Goal: Book appointment/travel/reservation

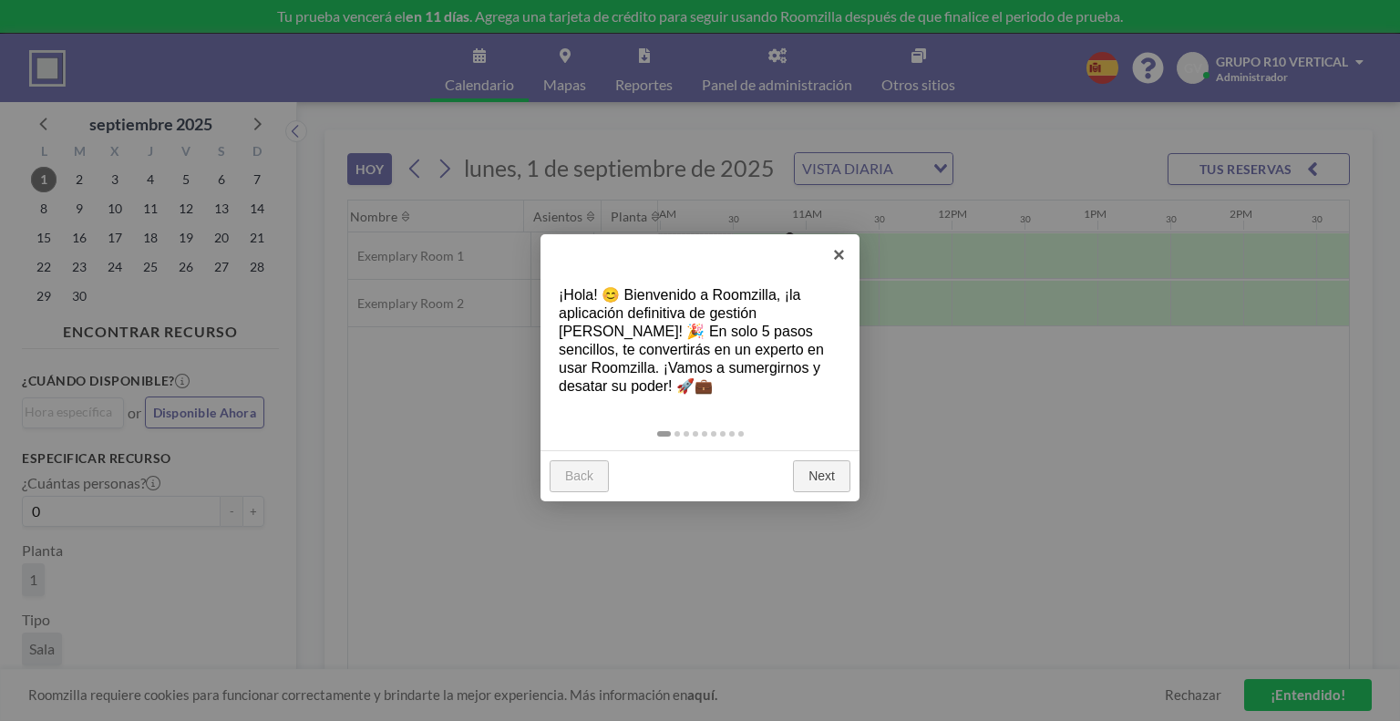
scroll to position [0, 1458]
click at [810, 477] on link "Next" at bounding box center [821, 476] width 57 height 33
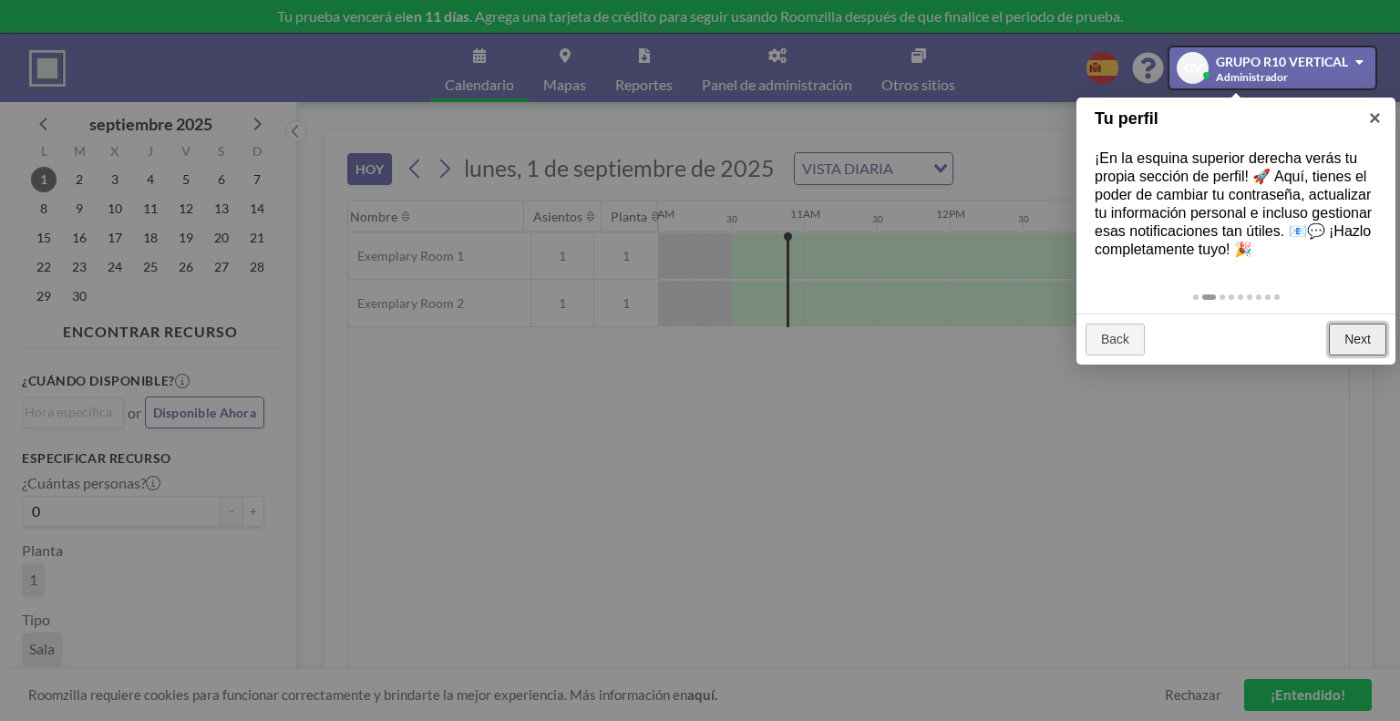
click at [1371, 331] on link "Next" at bounding box center [1357, 340] width 57 height 33
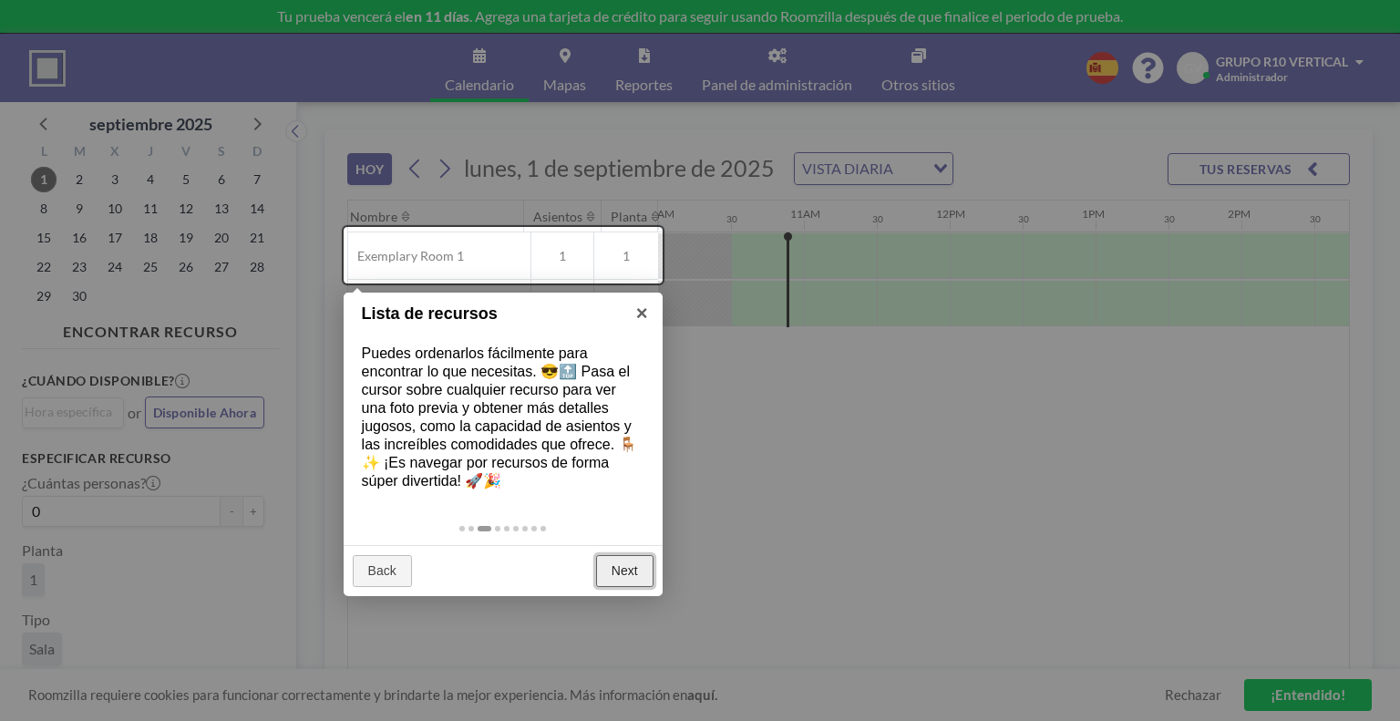
click at [612, 555] on link "Next" at bounding box center [624, 571] width 57 height 33
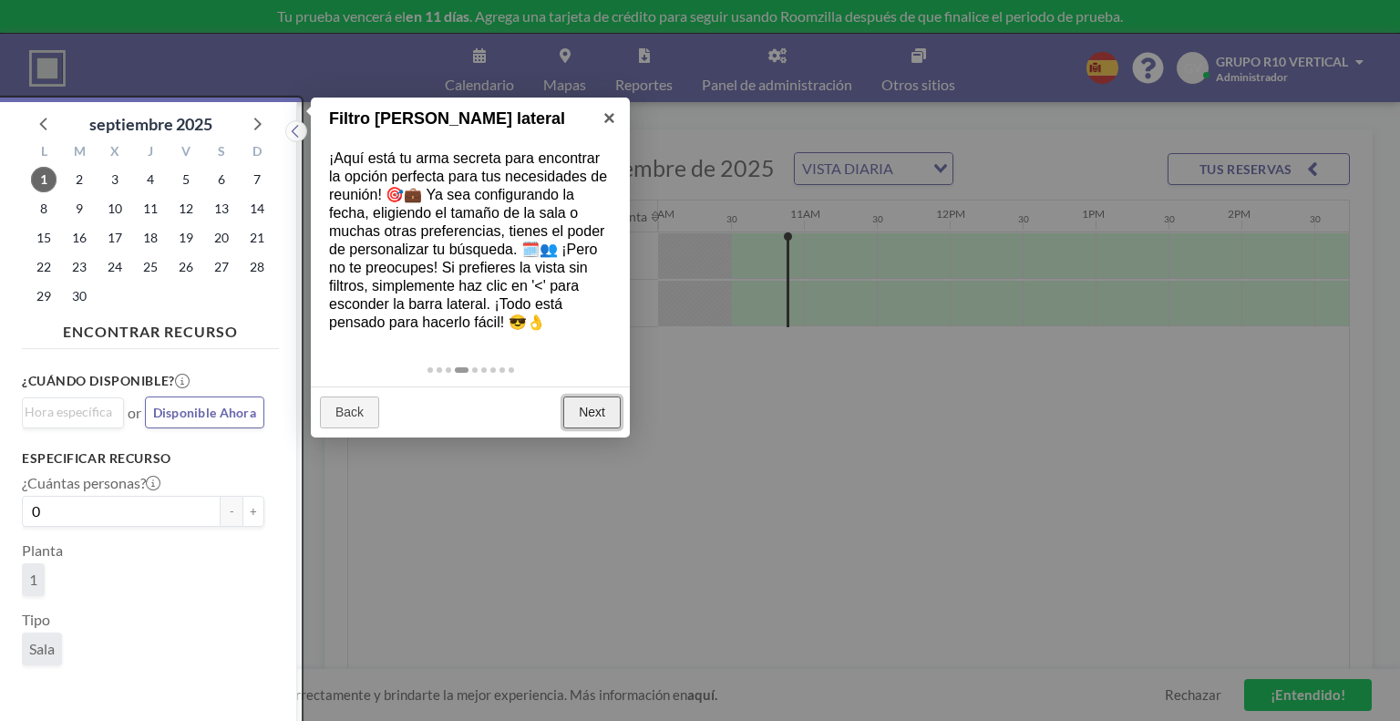
scroll to position [4, 0]
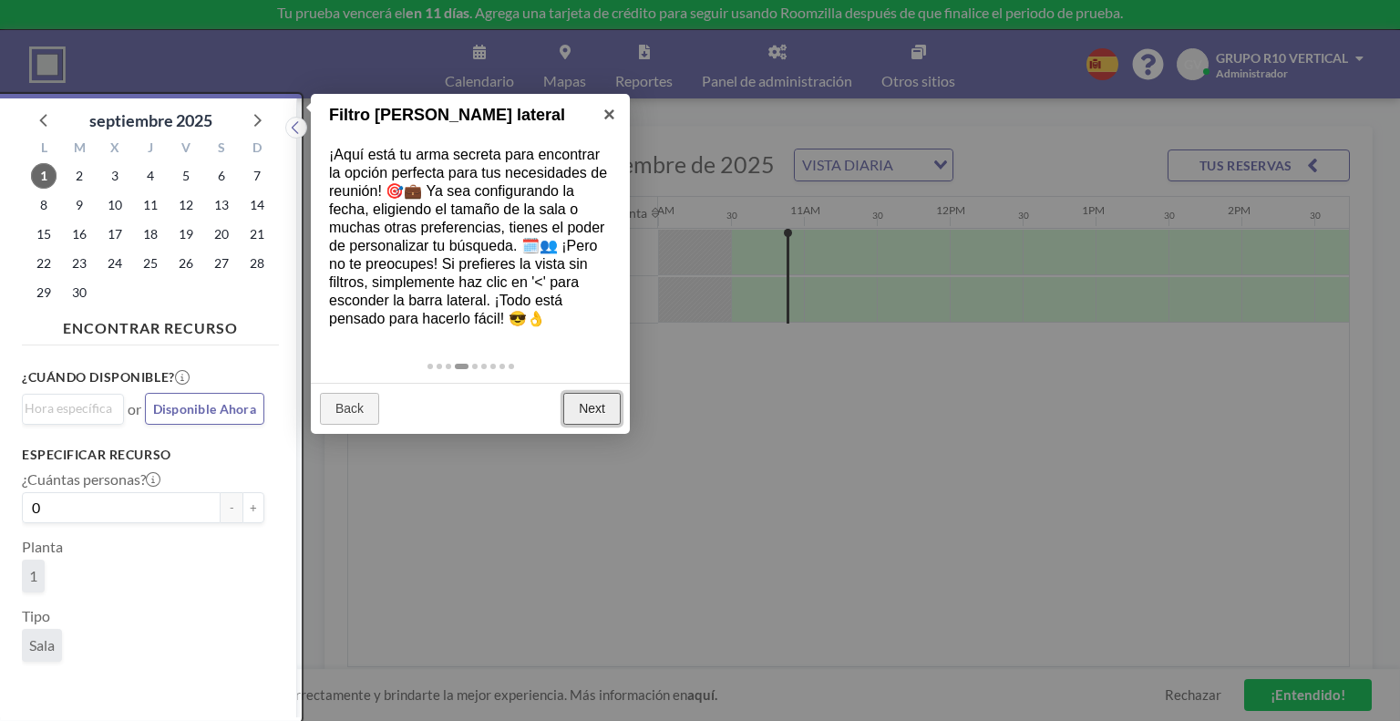
click at [613, 406] on link "Next" at bounding box center [591, 409] width 57 height 33
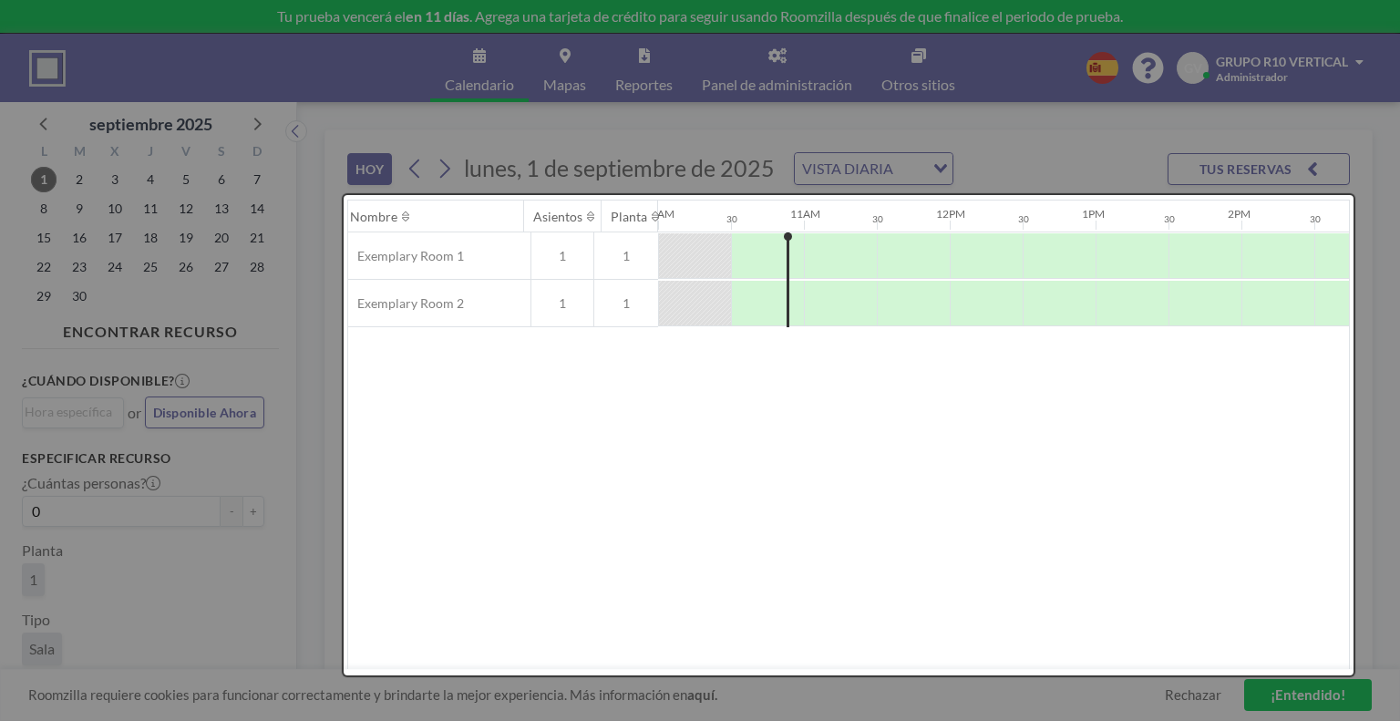
scroll to position [0, 0]
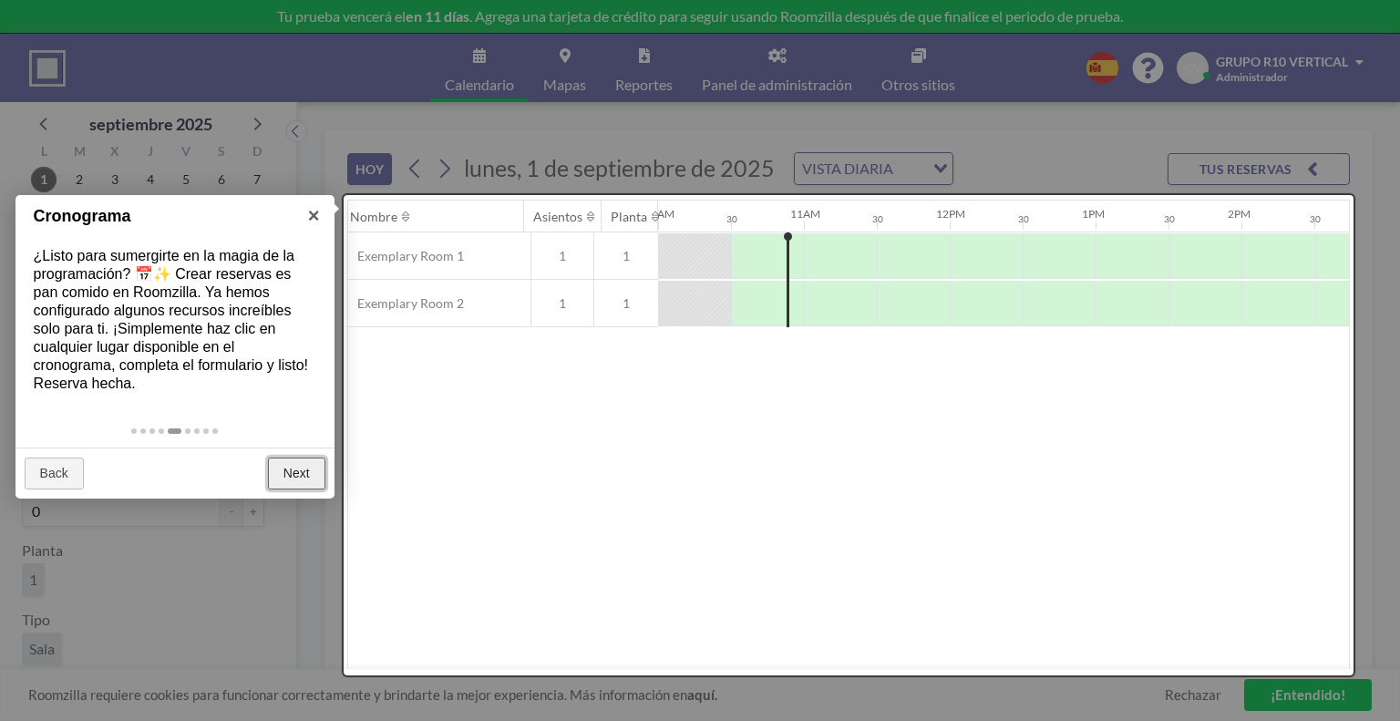
click at [294, 478] on link "Next" at bounding box center [296, 473] width 57 height 33
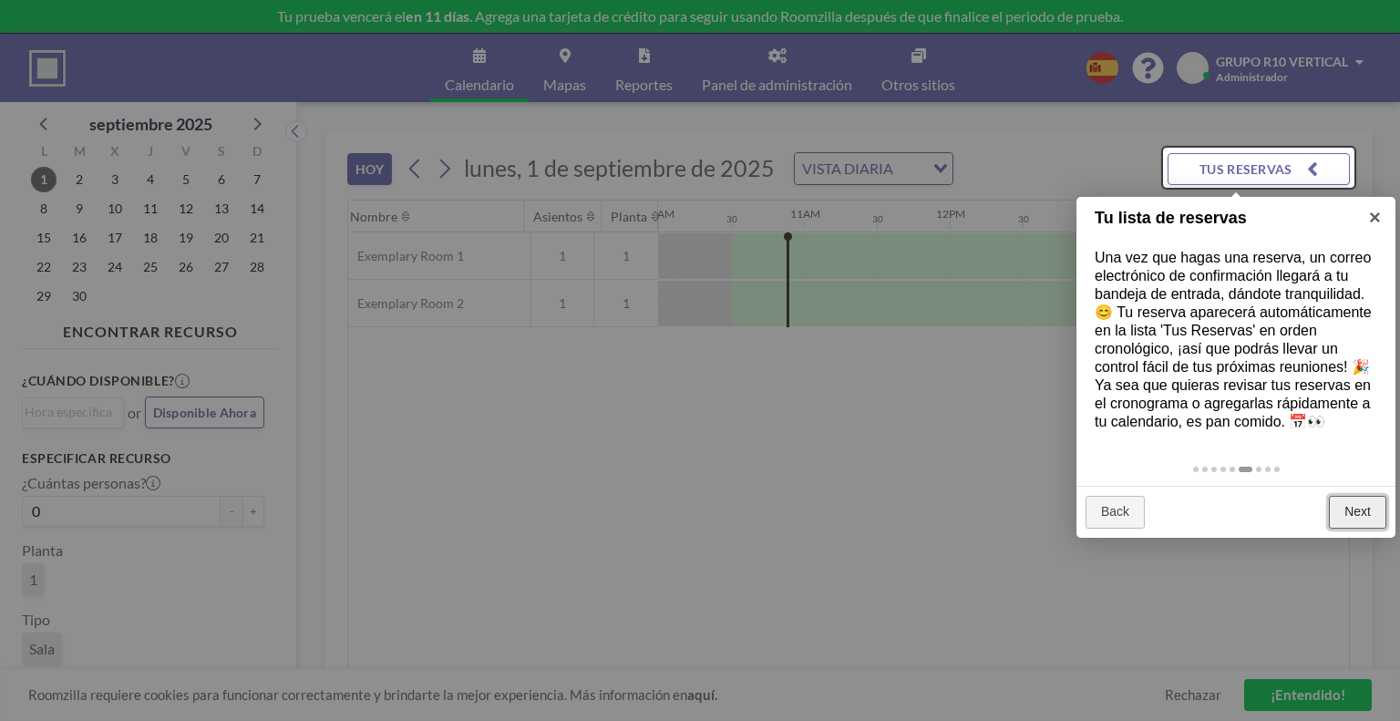
click at [1374, 528] on link "Next" at bounding box center [1357, 512] width 57 height 33
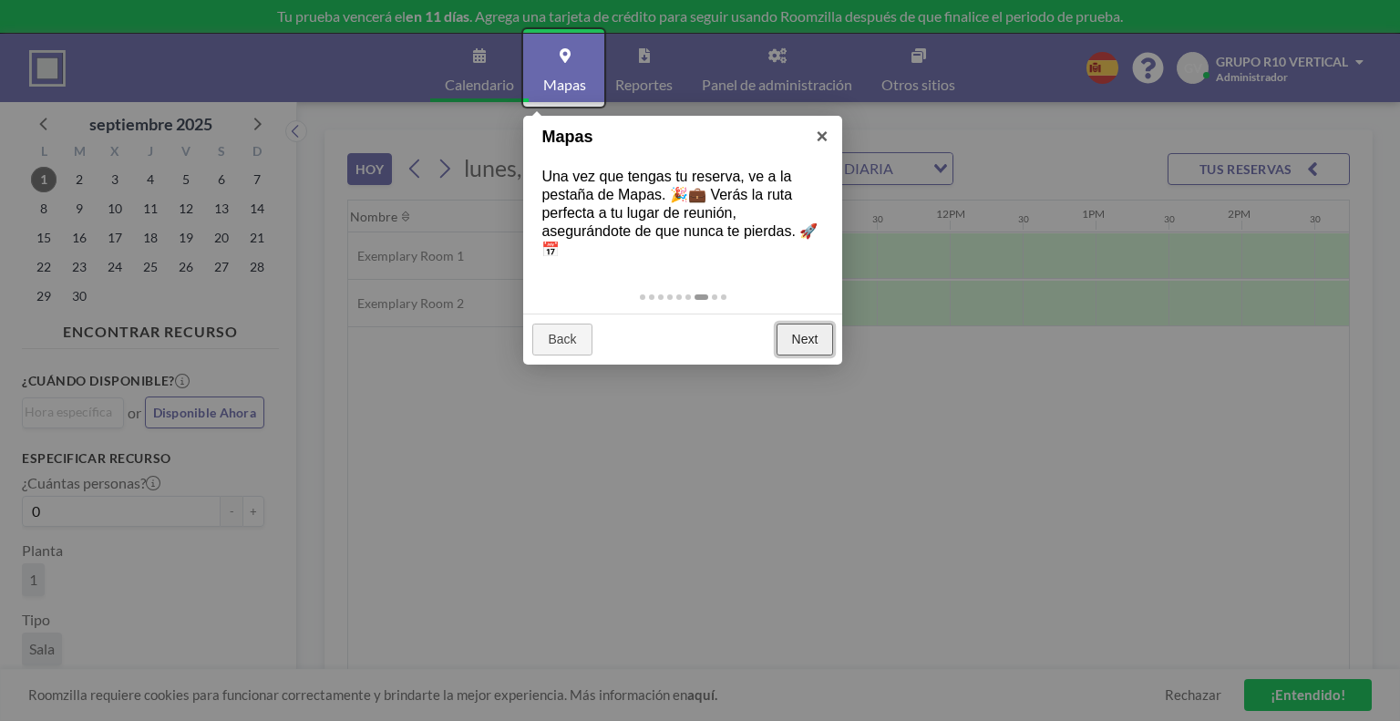
click at [791, 353] on link "Next" at bounding box center [804, 340] width 57 height 33
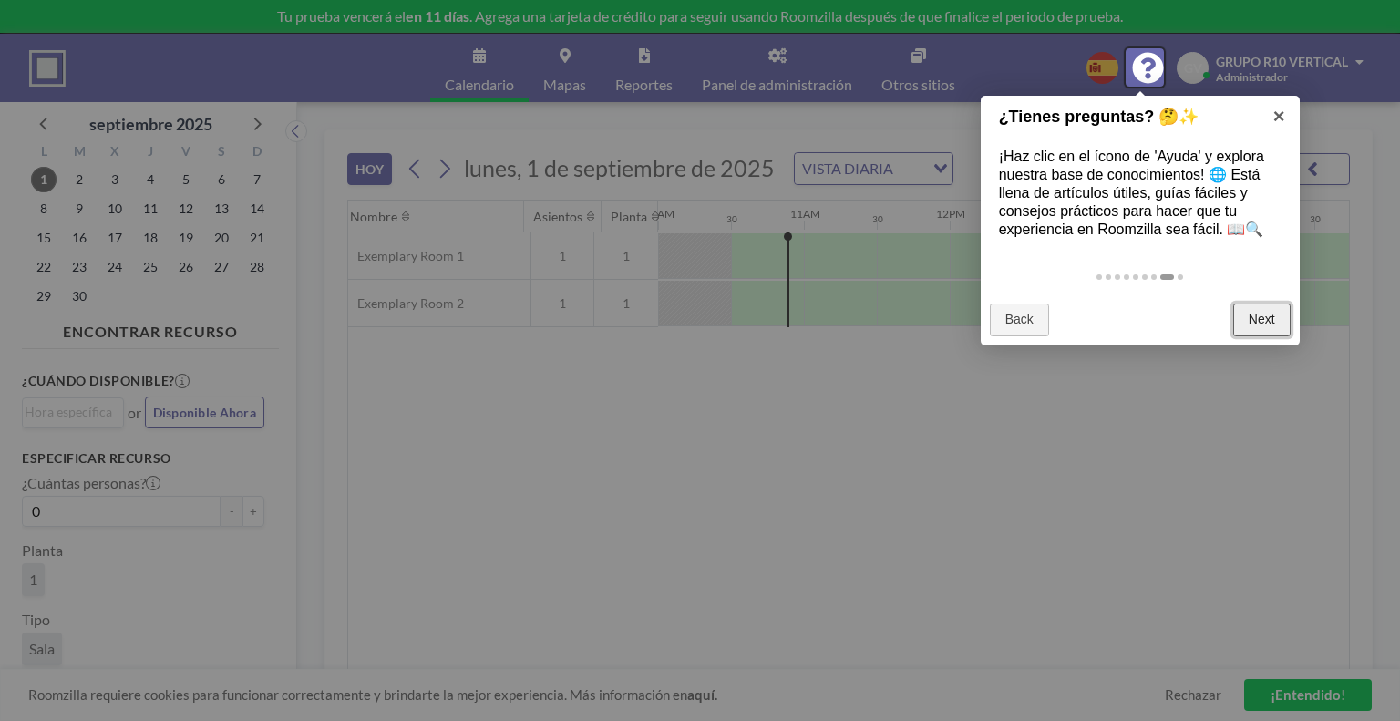
click at [1281, 306] on link "Next" at bounding box center [1261, 319] width 57 height 33
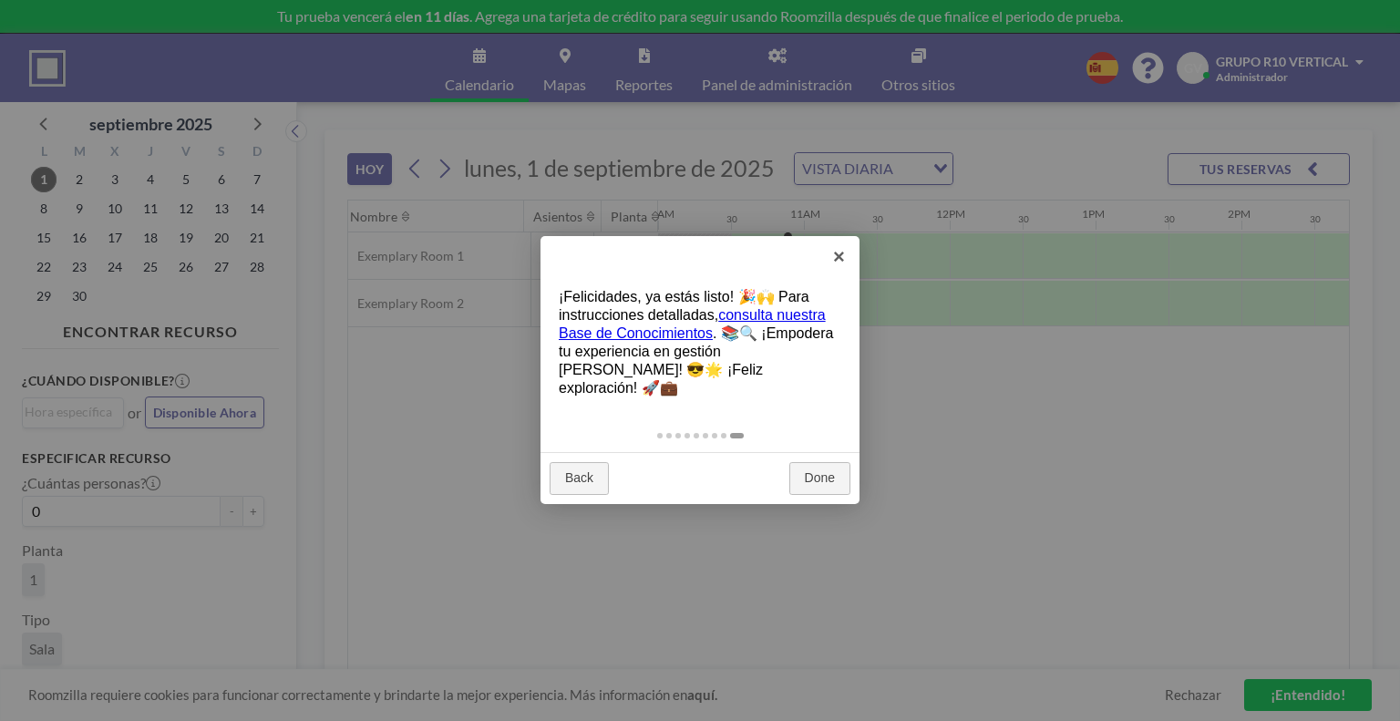
click at [839, 485] on div at bounding box center [700, 360] width 1400 height 721
click at [831, 473] on link "Done" at bounding box center [819, 478] width 61 height 33
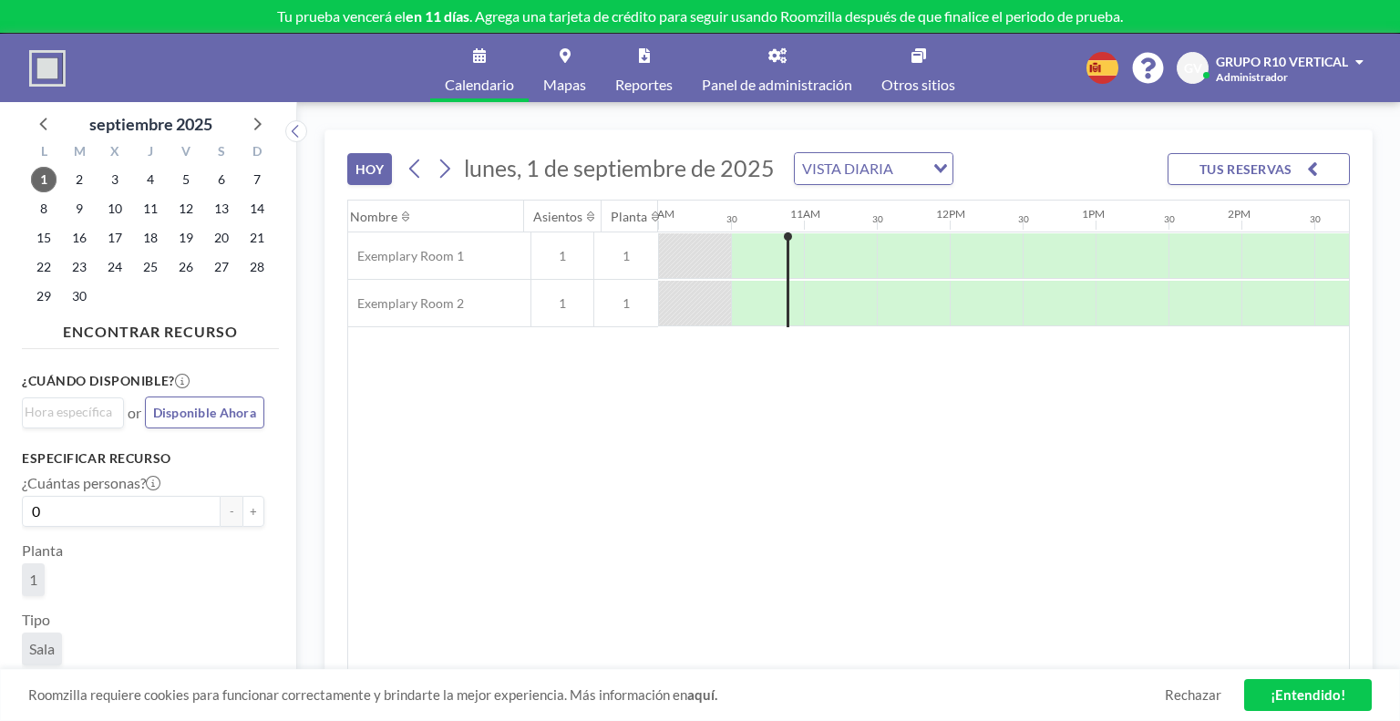
click at [899, 168] on input "Search for option" at bounding box center [911, 169] width 24 height 24
click at [897, 169] on input "Search for option" at bounding box center [863, 169] width 133 height 24
click at [882, 388] on div "Nombre Asientos Planta 12AM 30 1AM 30 2AM 30 3AM 30 4AM 30 5AM 30 6AM 30 7AM 30…" at bounding box center [848, 434] width 1001 height 469
click at [783, 69] on link "Panel de administración" at bounding box center [777, 68] width 180 height 68
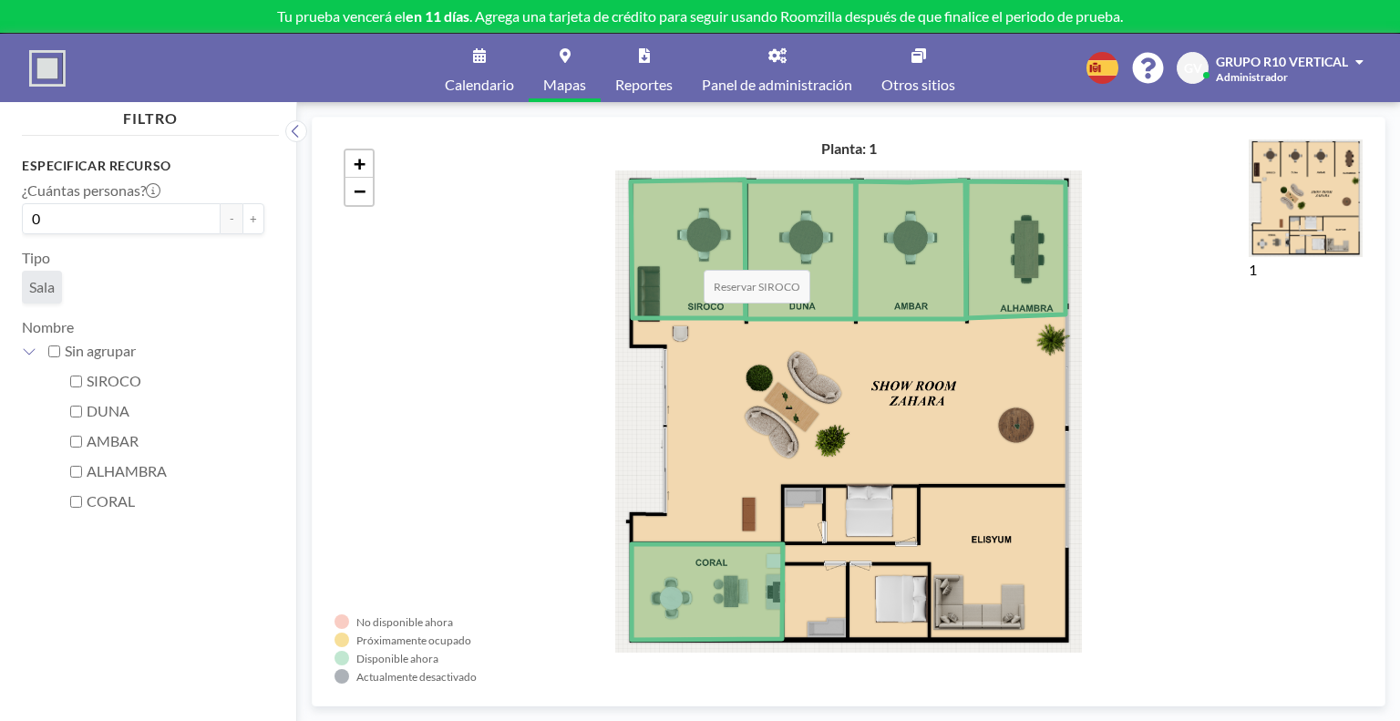
click at [683, 254] on icon at bounding box center [688, 249] width 115 height 139
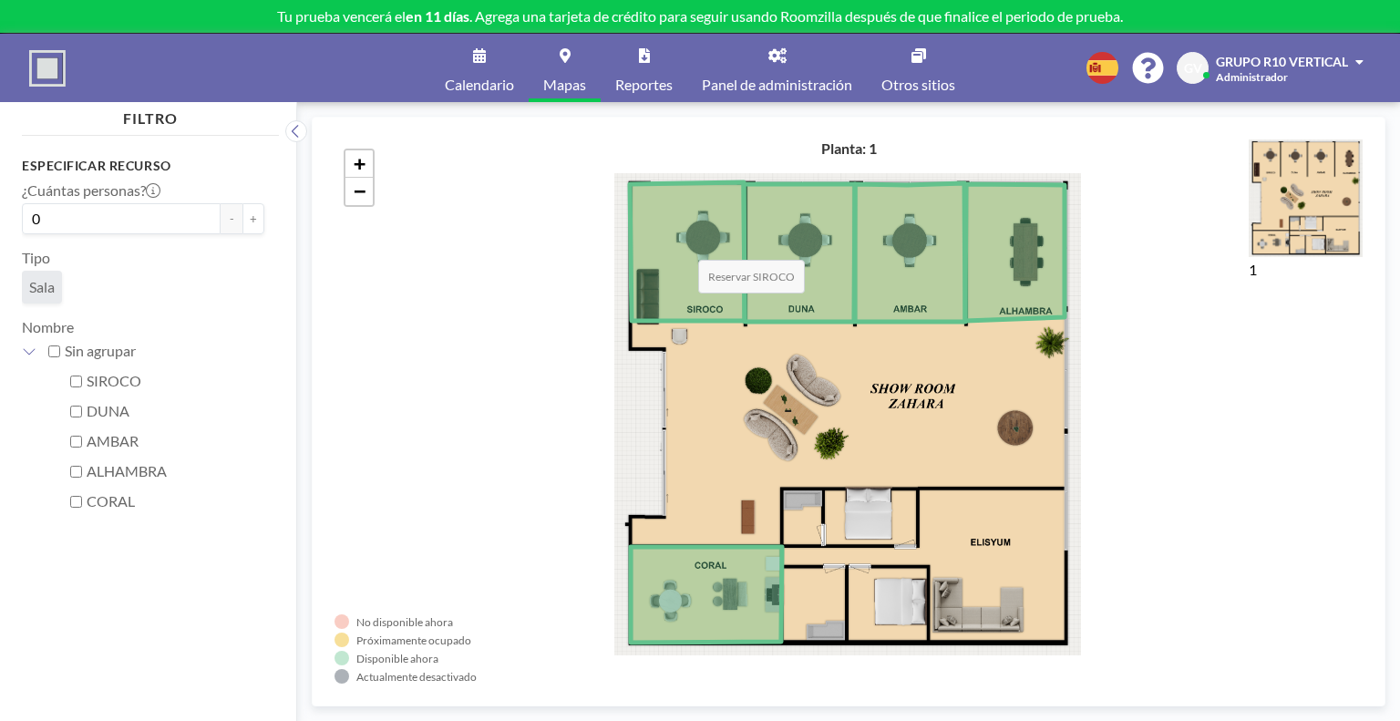
click at [680, 242] on icon at bounding box center [687, 251] width 115 height 139
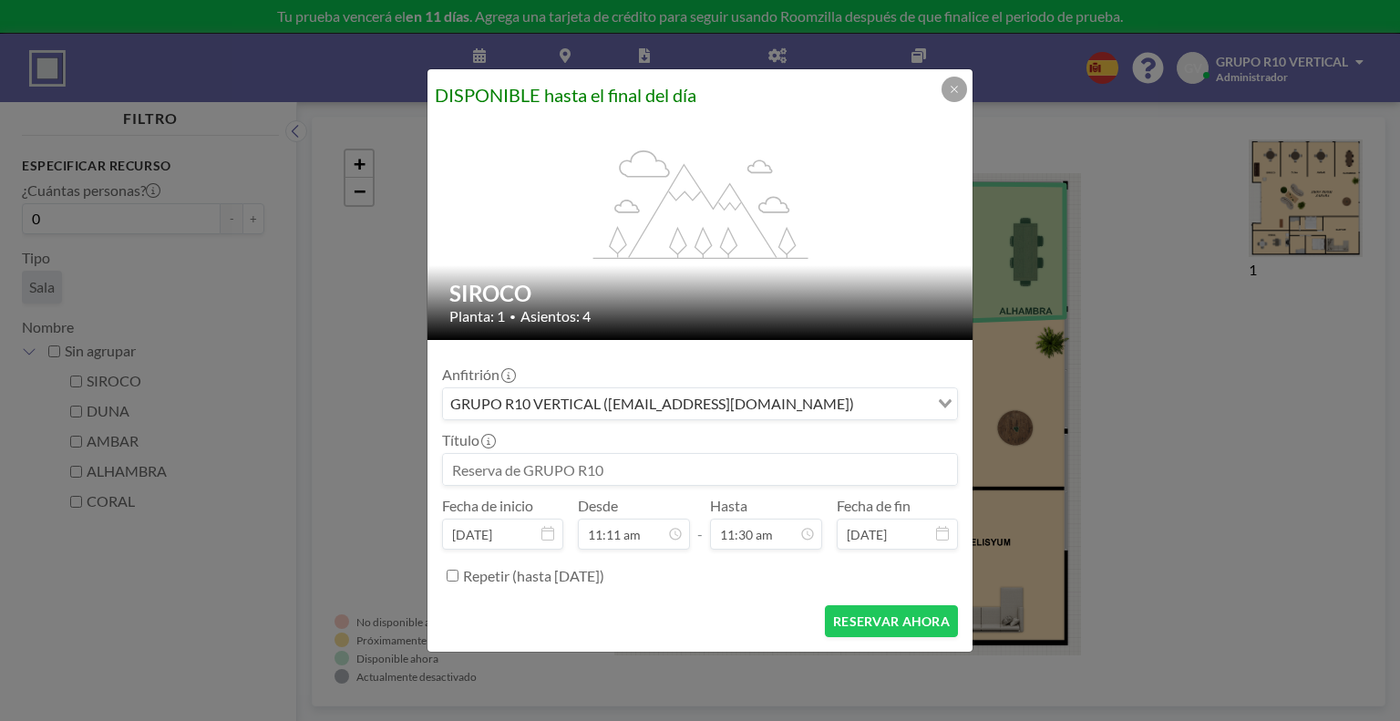
click at [958, 97] on button at bounding box center [954, 90] width 26 height 26
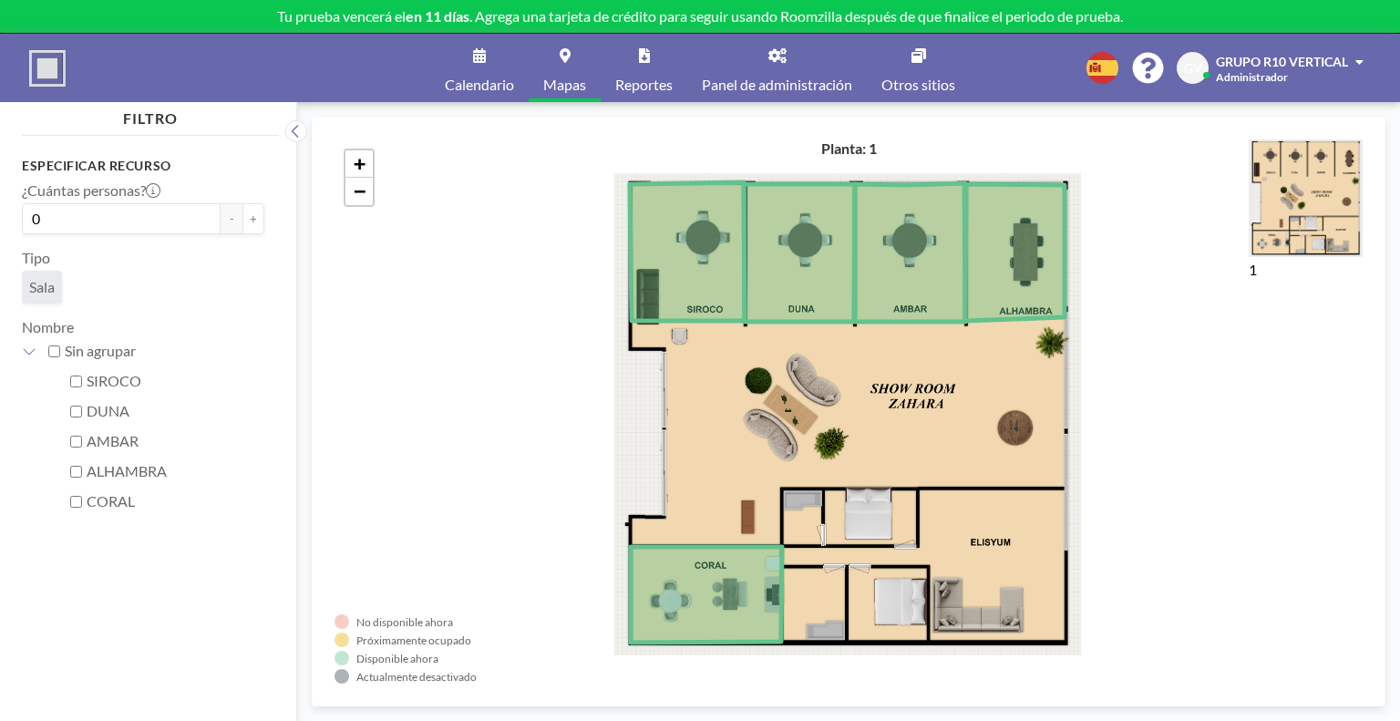
click at [1191, 401] on div "+ −" at bounding box center [848, 411] width 1028 height 544
click at [98, 218] on input "0" at bounding box center [121, 218] width 199 height 31
click at [672, 258] on icon at bounding box center [687, 251] width 115 height 139
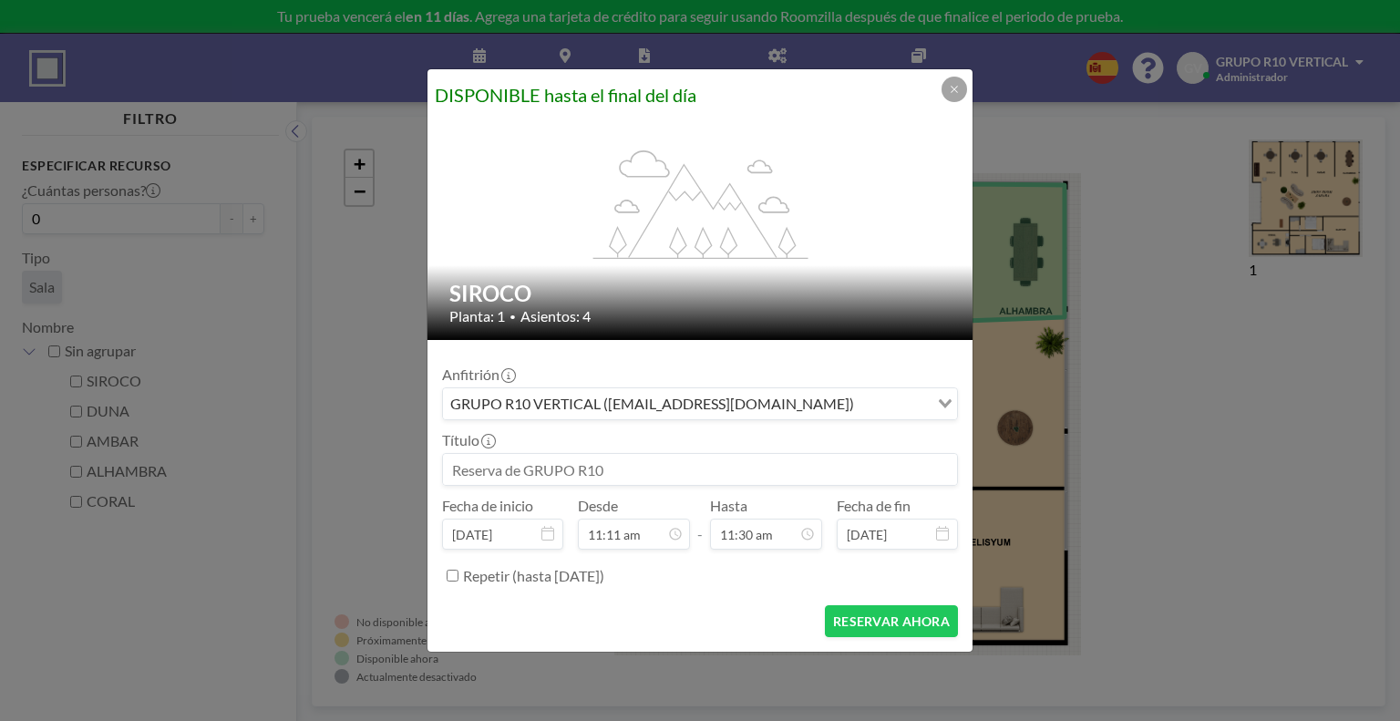
click at [857, 615] on button "RESERVAR AHORA" at bounding box center [891, 621] width 133 height 32
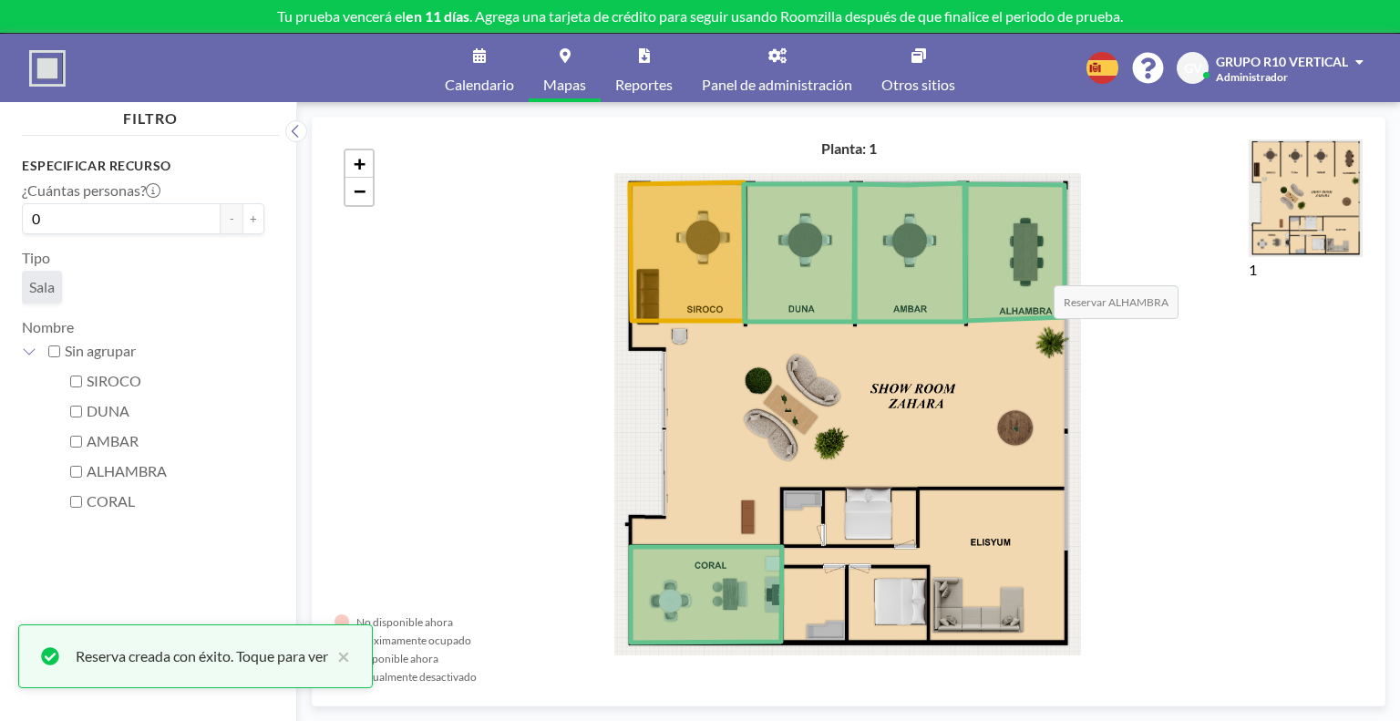
click at [1037, 265] on icon at bounding box center [1014, 252] width 99 height 137
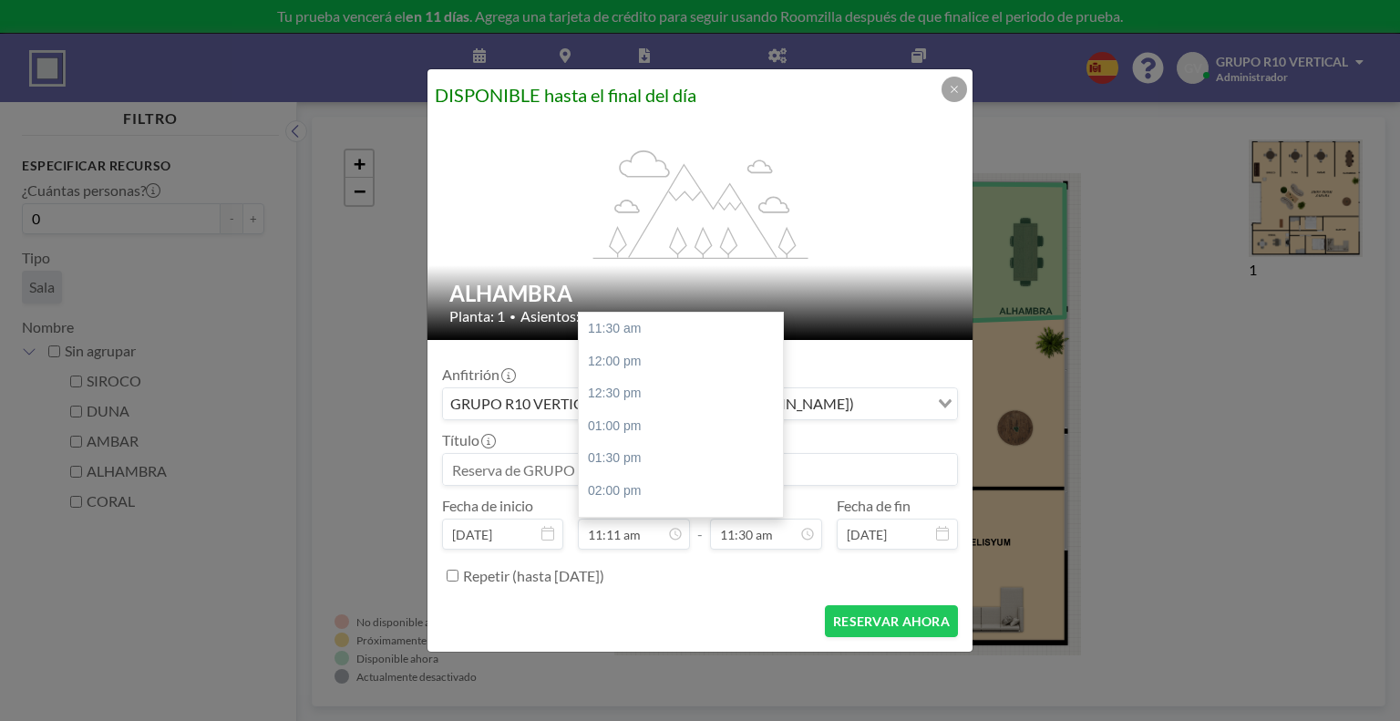
click at [627, 332] on div "11:30 am" at bounding box center [685, 329] width 213 height 33
type input "11:30 am"
click at [0, 0] on icon at bounding box center [0, 0] width 0 height 0
click at [792, 544] on input "11:30 am" at bounding box center [766, 534] width 112 height 31
click at [664, 330] on div "12:00 am" at bounding box center [723, 329] width 213 height 33
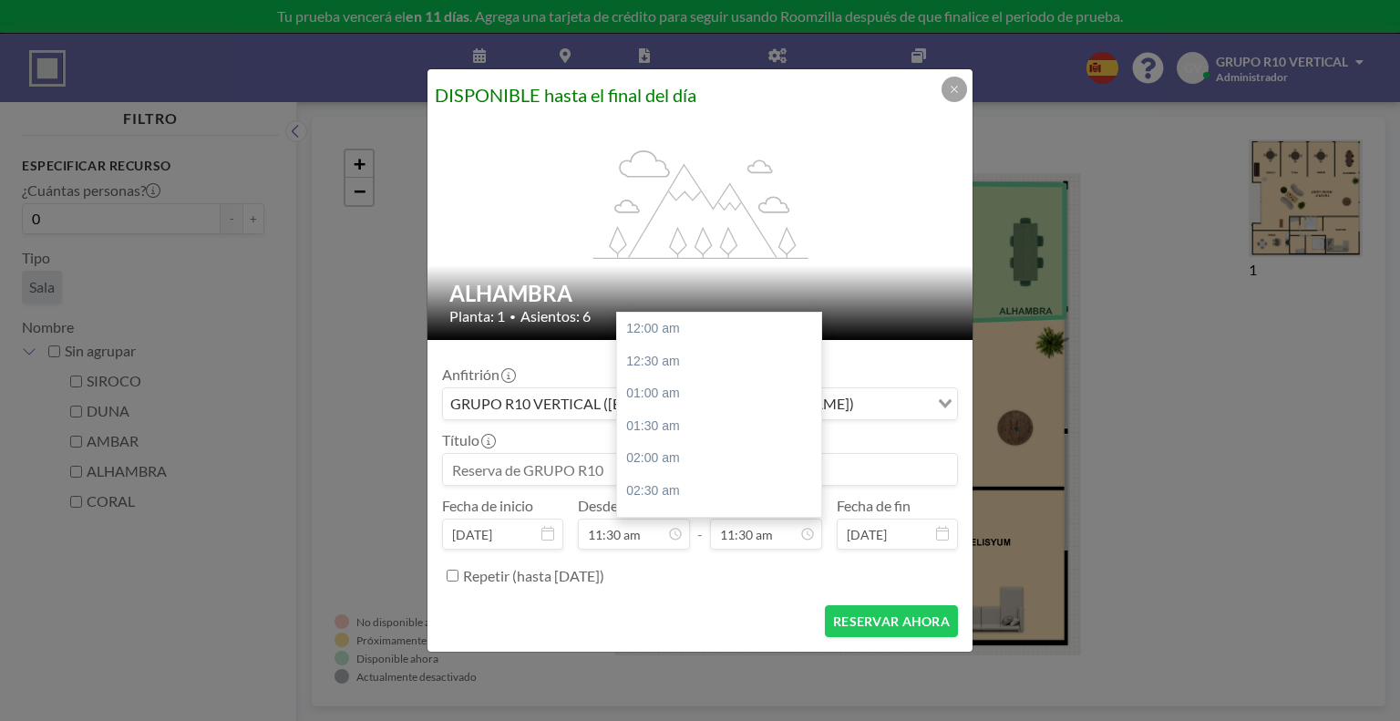
type input "12:00 am"
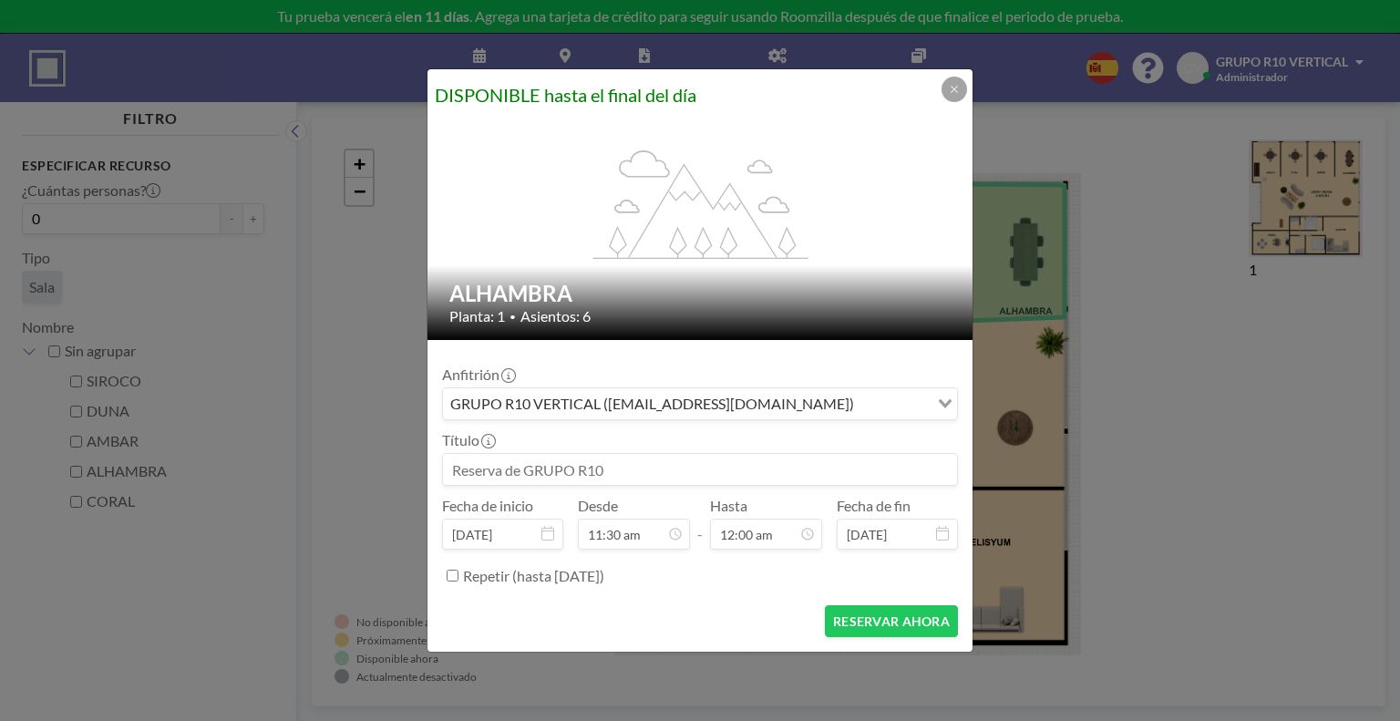
click at [550, 472] on input at bounding box center [700, 469] width 514 height 31
type input "LLUVIA"
click at [917, 626] on button "RESERVAR AHORA" at bounding box center [891, 621] width 133 height 32
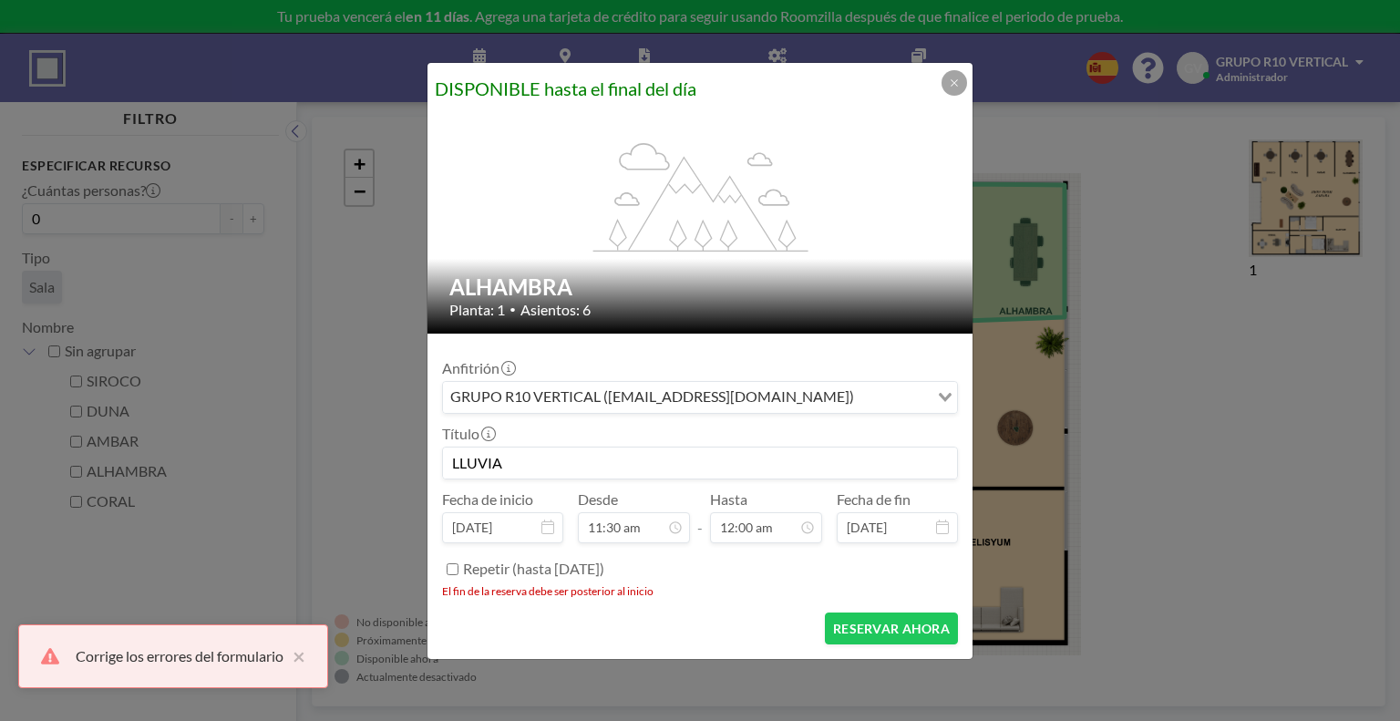
click at [58, 640] on div "Corrige los errores del formulario ×" at bounding box center [173, 656] width 310 height 64
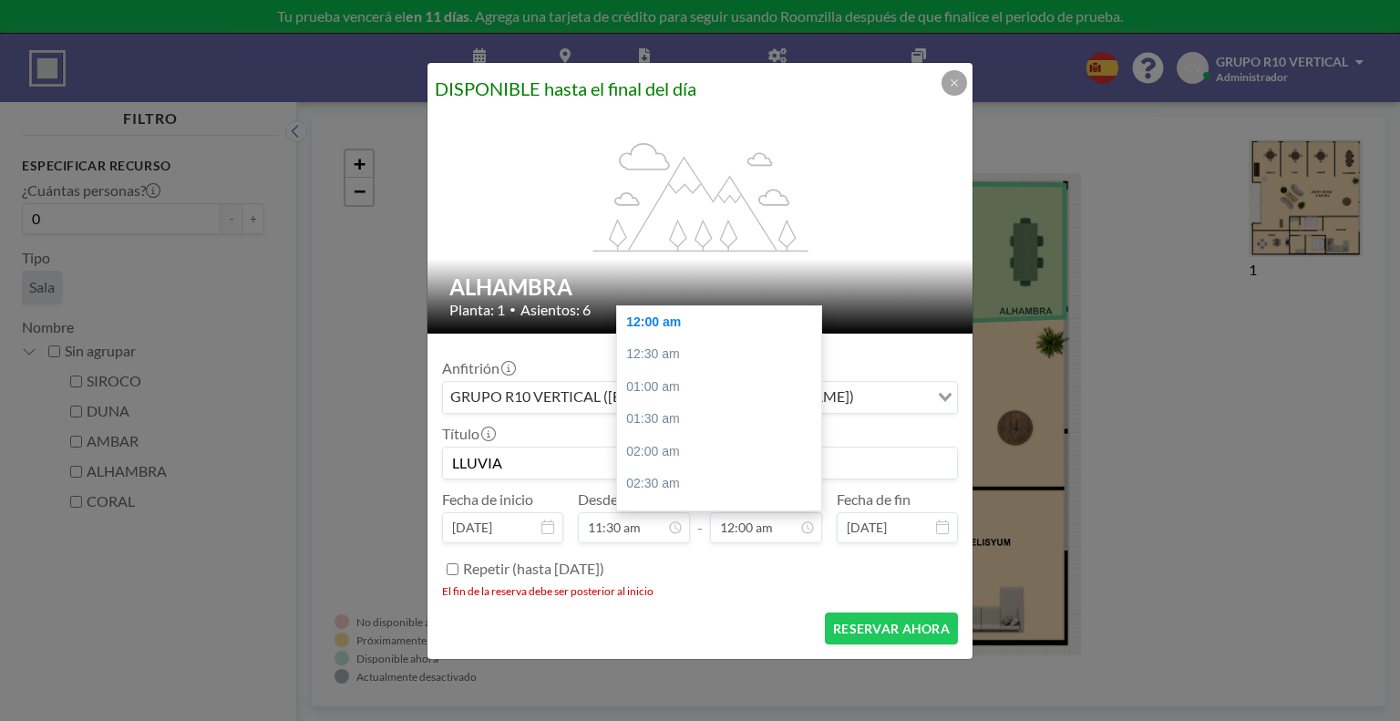
click at [756, 529] on input "12:00 am" at bounding box center [766, 527] width 112 height 31
drag, startPoint x: 754, startPoint y: 528, endPoint x: 792, endPoint y: 528, distance: 38.3
click at [792, 528] on input "12:00 am" at bounding box center [766, 527] width 112 height 31
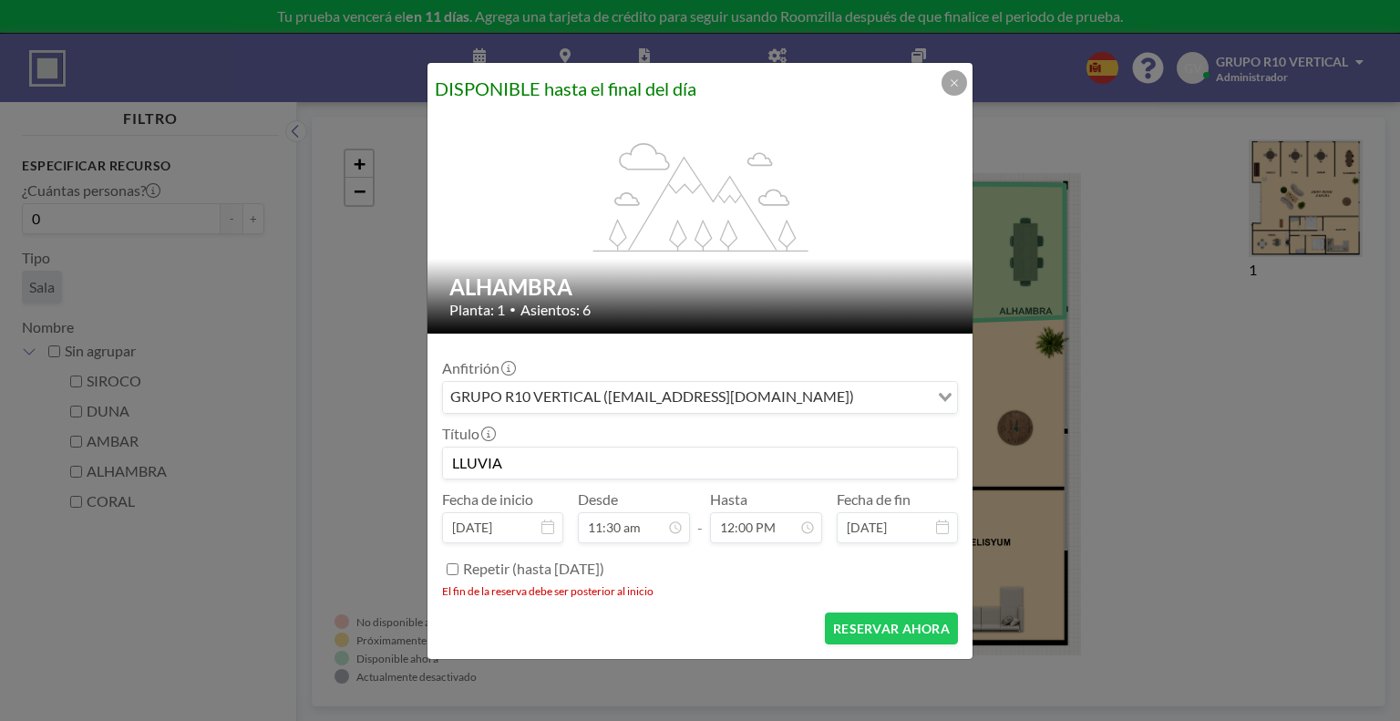
type input "12:00 pm"
click at [886, 621] on button "RESERVAR AHORA" at bounding box center [891, 628] width 133 height 32
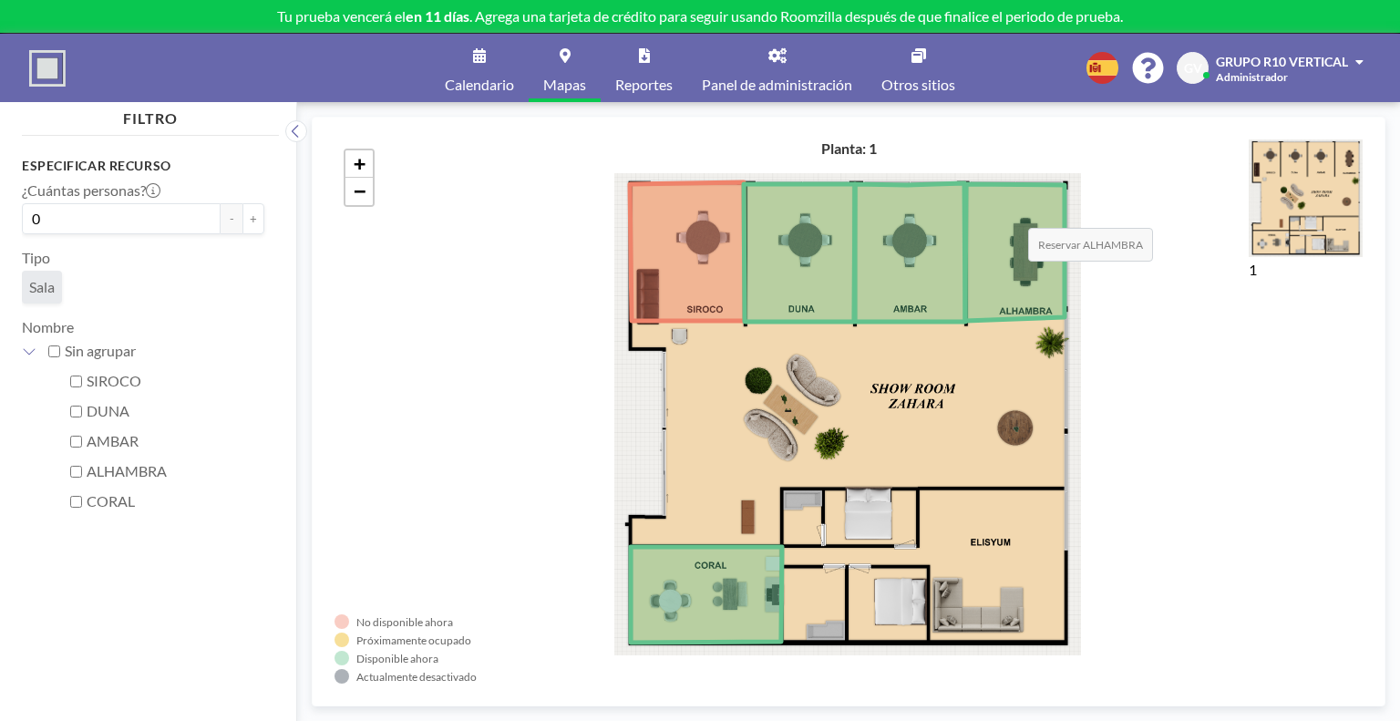
click at [1010, 210] on icon at bounding box center [1014, 252] width 99 height 137
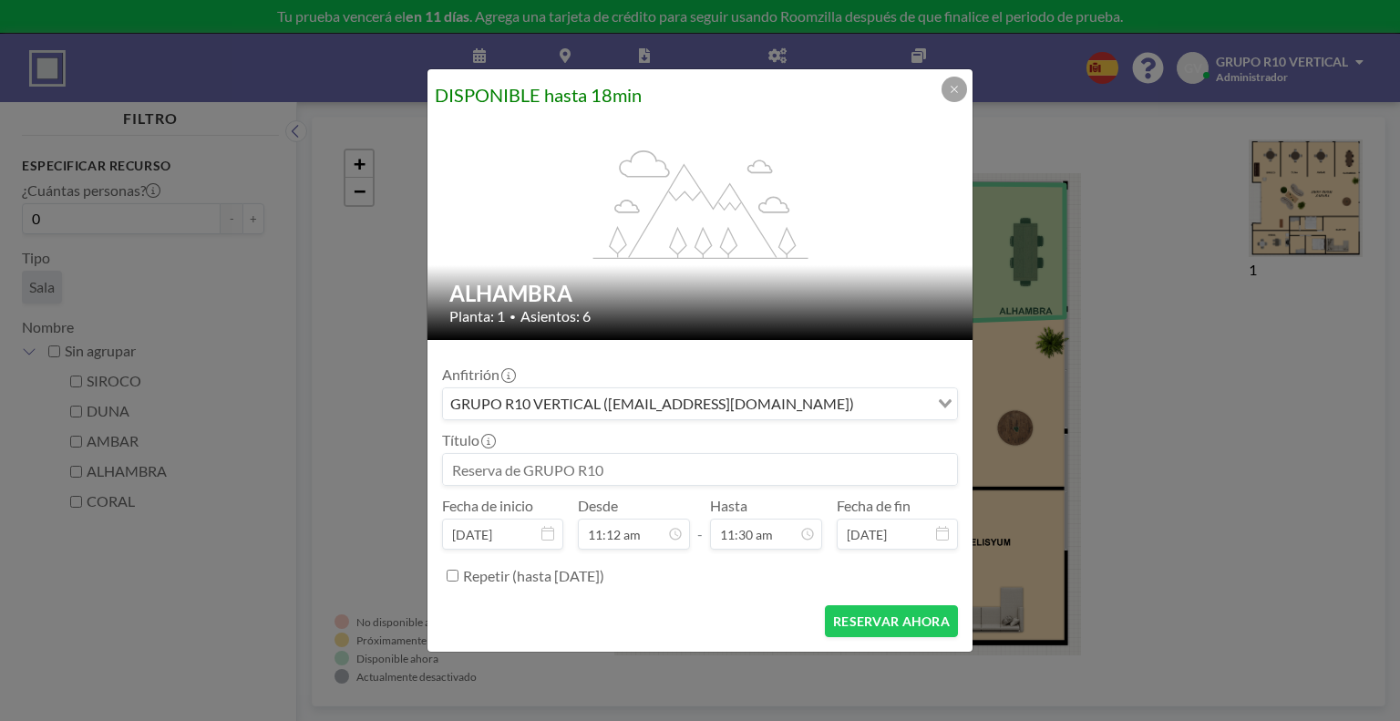
click at [870, 659] on div "DISPONIBLE hasta 18min flex-grow: 1.2; ALHAMBRA Planta: 1 • Asientos: 6 Anfitri…" at bounding box center [700, 360] width 1400 height 721
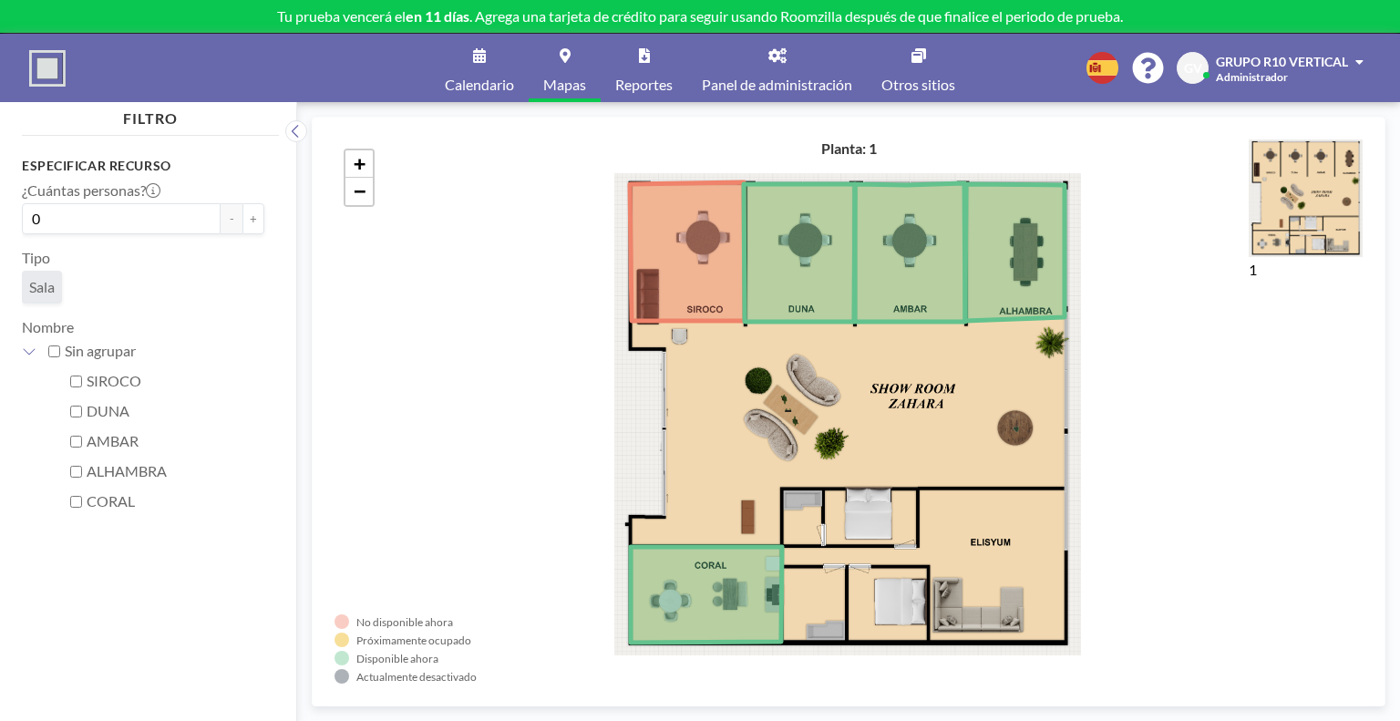
click at [474, 64] on link "Calendario" at bounding box center [479, 68] width 98 height 68
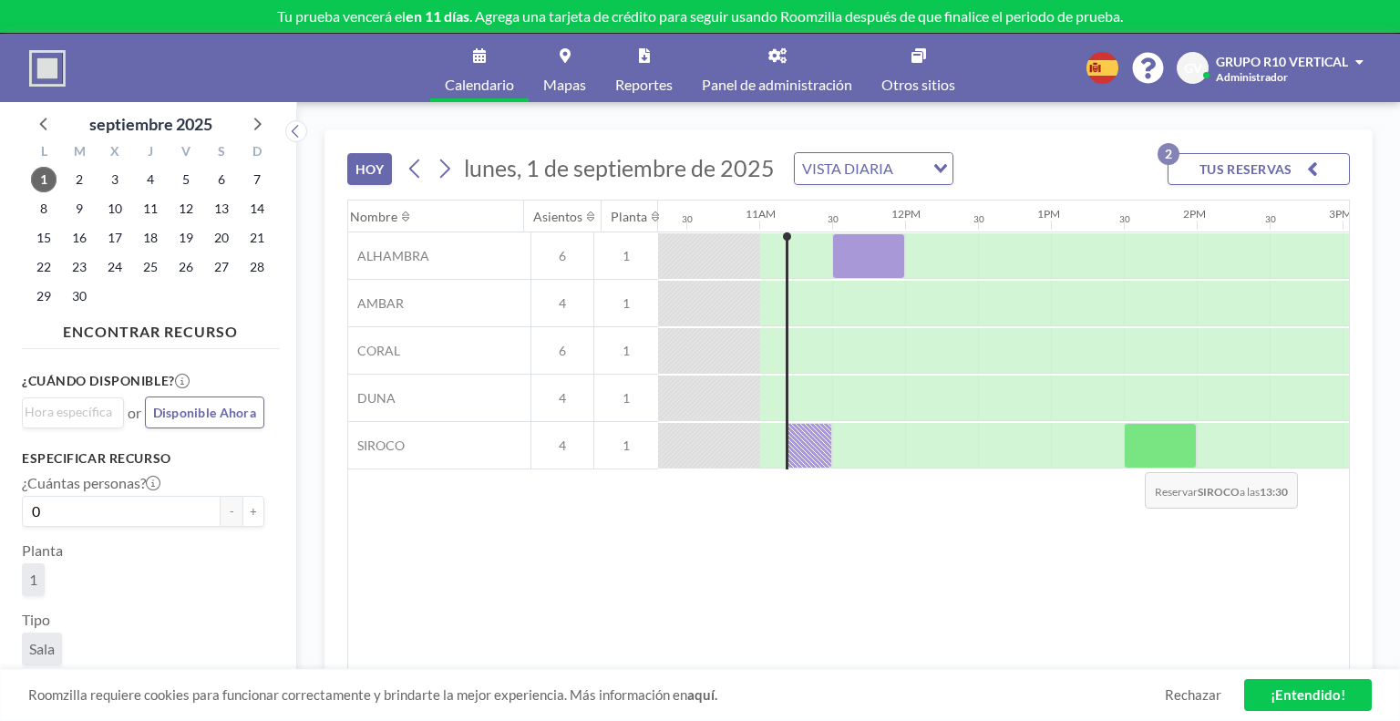
scroll to position [0, 1531]
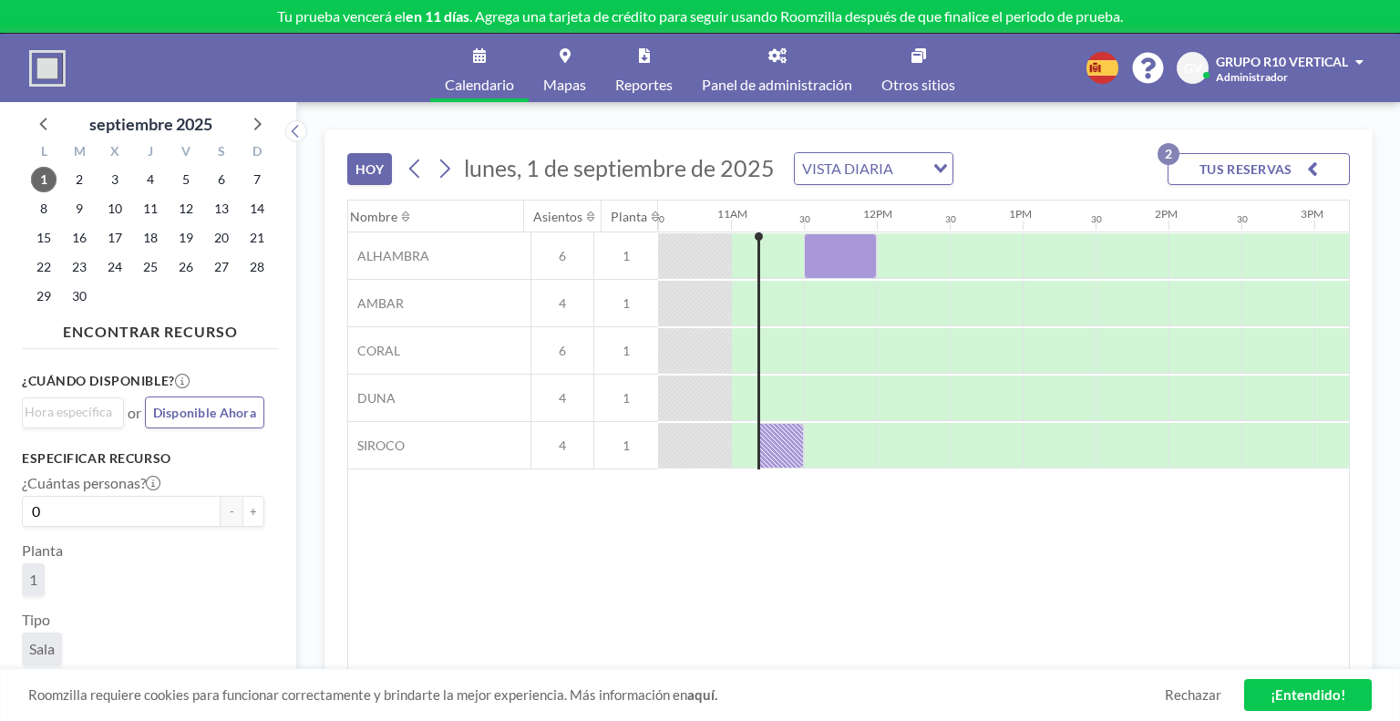
click at [667, 480] on div "Nombre Asientos Planta 12AM 30 1AM 30 2AM 30 3AM 30 4AM 30 5AM 30 6AM 30 7AM 30…" at bounding box center [848, 434] width 1001 height 469
click at [448, 552] on div "Nombre Asientos Planta 12AM 30 1AM 30 2AM 30 3AM 30 4AM 30 5AM 30 6AM 30 7AM 30…" at bounding box center [848, 434] width 1001 height 469
click at [478, 581] on div "Nombre Asientos Planta 12AM 30 1AM 30 2AM 30 3AM 30 4AM 30 5AM 30 6AM 30 7AM 30…" at bounding box center [848, 434] width 1001 height 469
click at [778, 53] on icon at bounding box center [777, 55] width 18 height 15
